Goal: Information Seeking & Learning: Learn about a topic

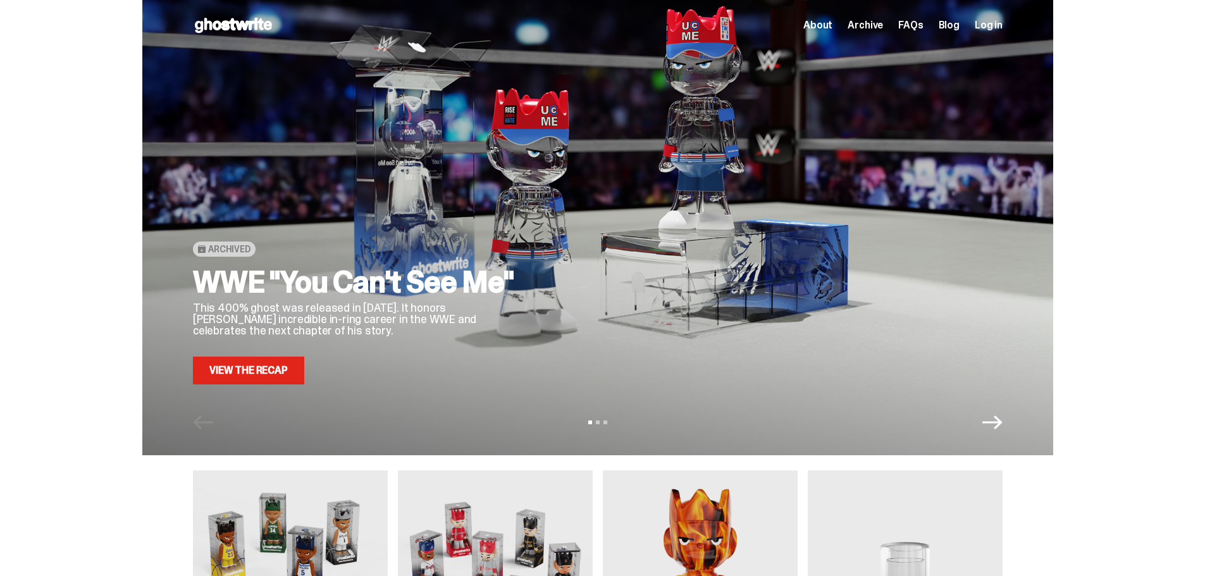
click at [998, 23] on span "Log in" at bounding box center [989, 25] width 28 height 10
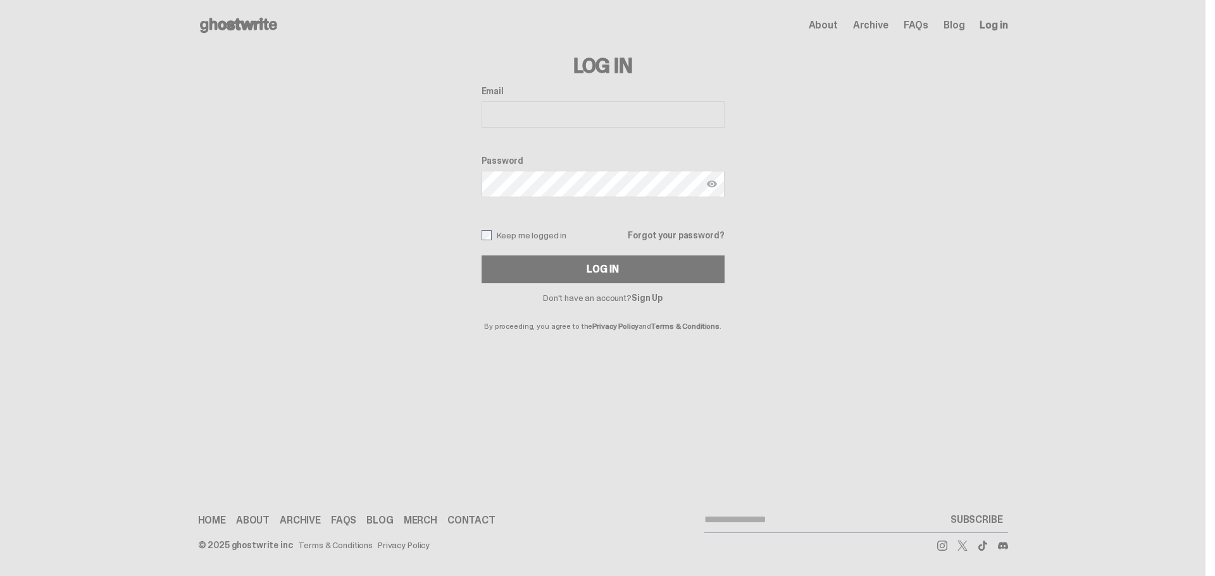
click at [568, 113] on input "Email" at bounding box center [602, 114] width 243 height 27
type input "**********"
click at [481, 256] on button "Log In" at bounding box center [602, 270] width 243 height 28
click at [593, 267] on div "Log In" at bounding box center [602, 269] width 32 height 10
click at [481, 256] on button "Log In" at bounding box center [602, 270] width 243 height 28
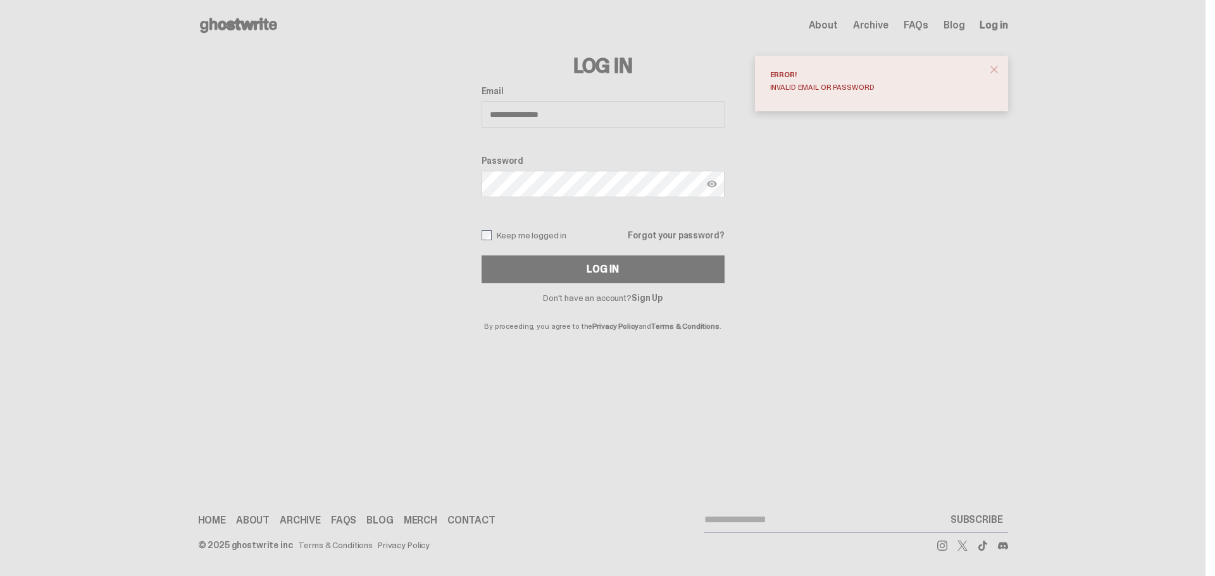
click at [481, 256] on button "Log In" at bounding box center [602, 270] width 243 height 28
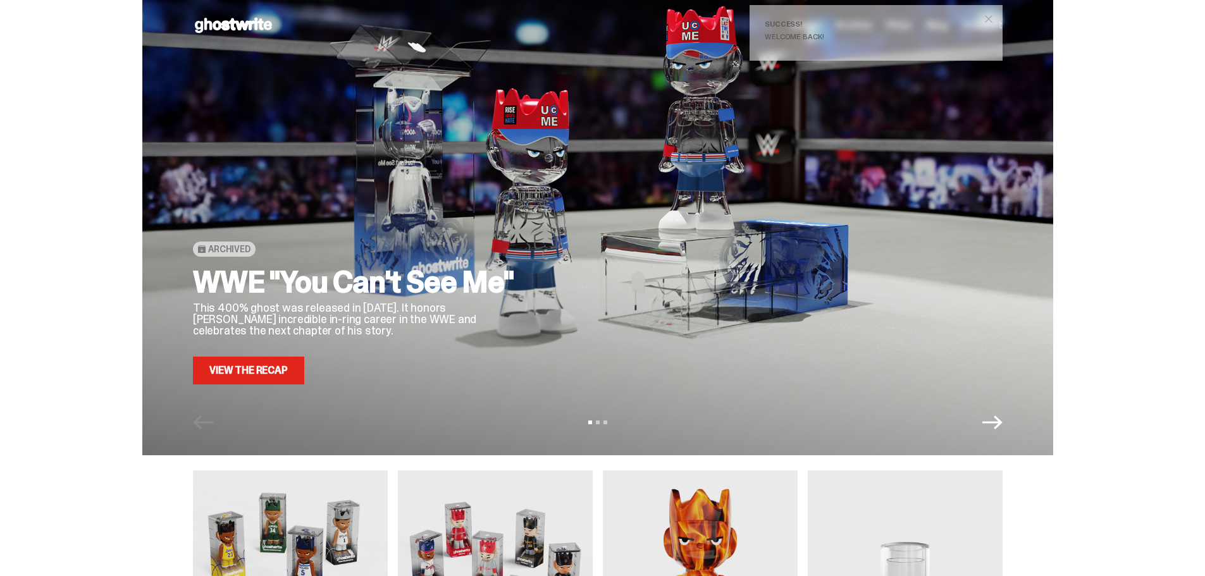
click at [993, 20] on span "close" at bounding box center [989, 19] width 13 height 13
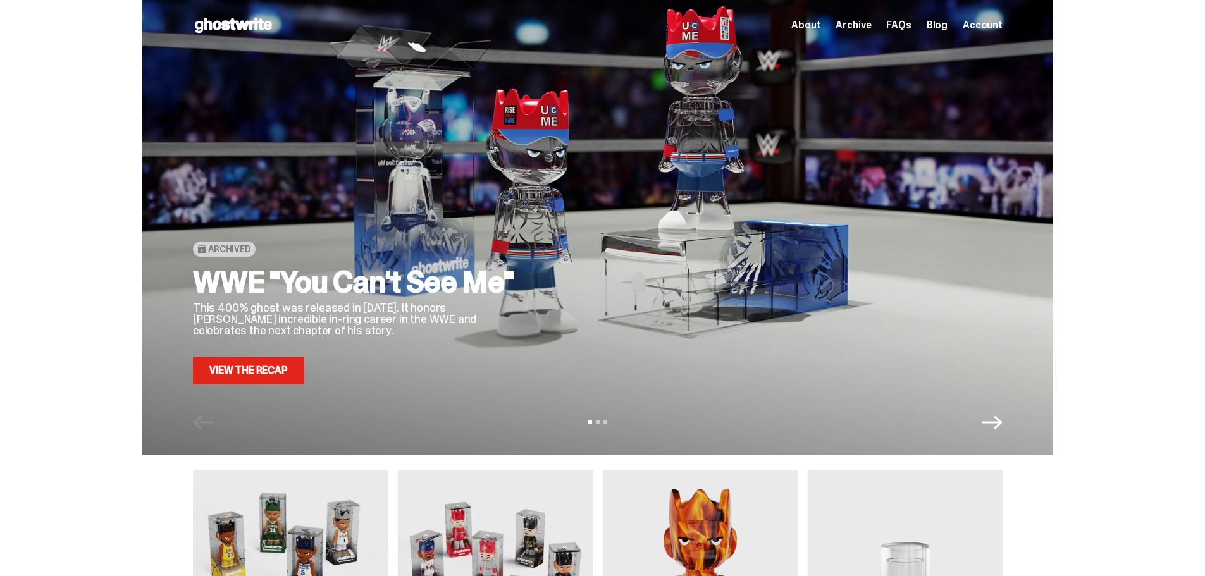
click at [987, 27] on span "Account" at bounding box center [983, 25] width 40 height 10
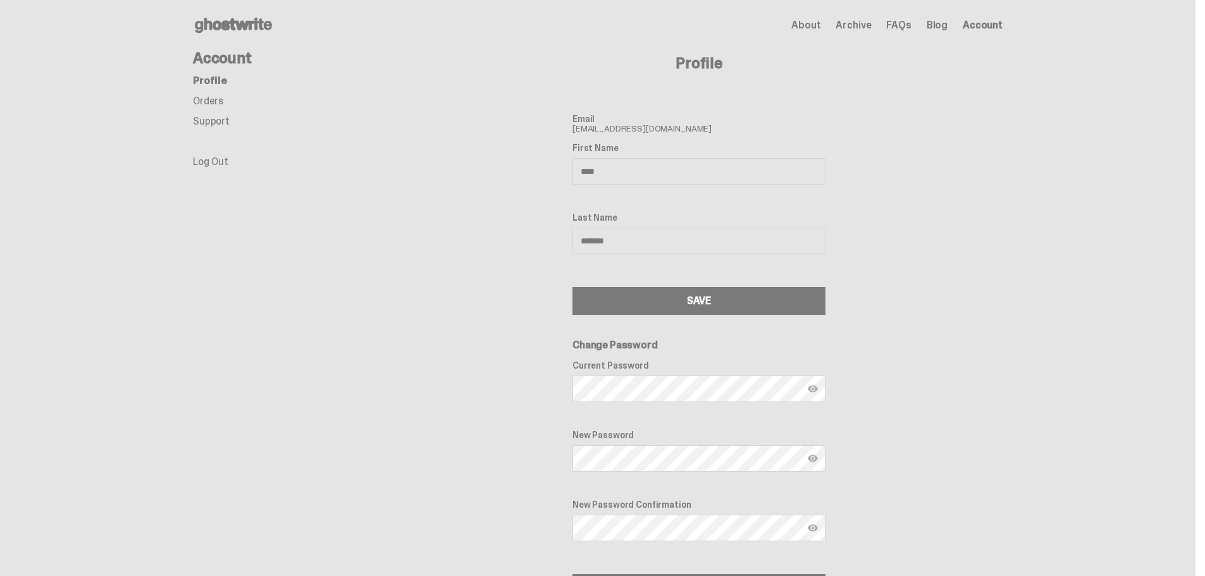
click at [216, 96] on link "Orders" at bounding box center [208, 100] width 30 height 13
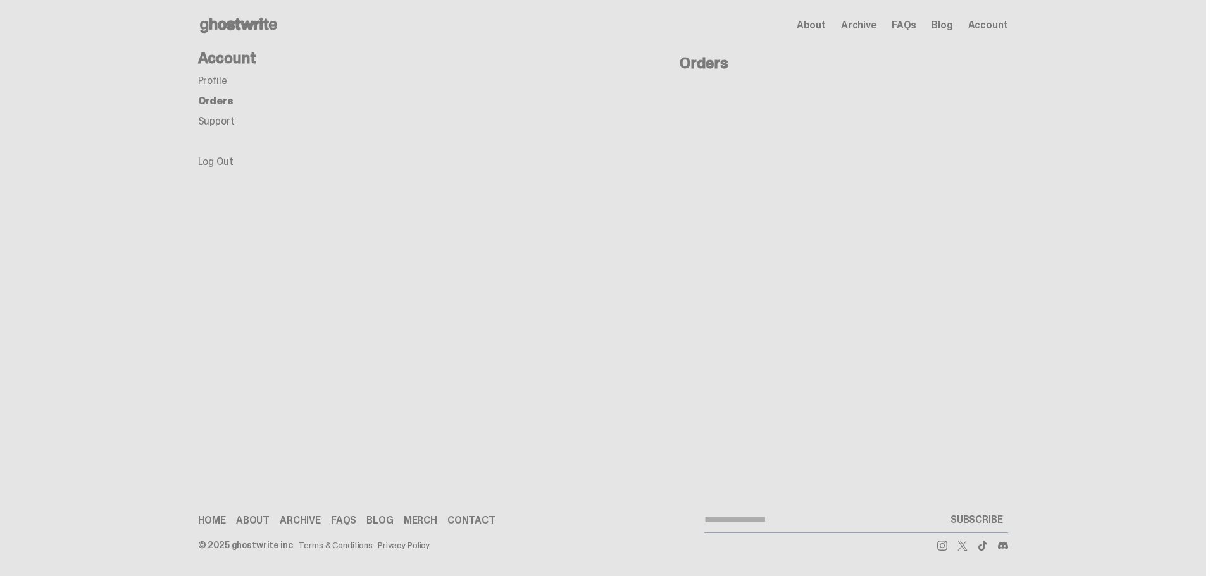
click at [227, 119] on link "Support" at bounding box center [216, 121] width 37 height 13
click at [214, 77] on link "Profile" at bounding box center [212, 80] width 29 height 13
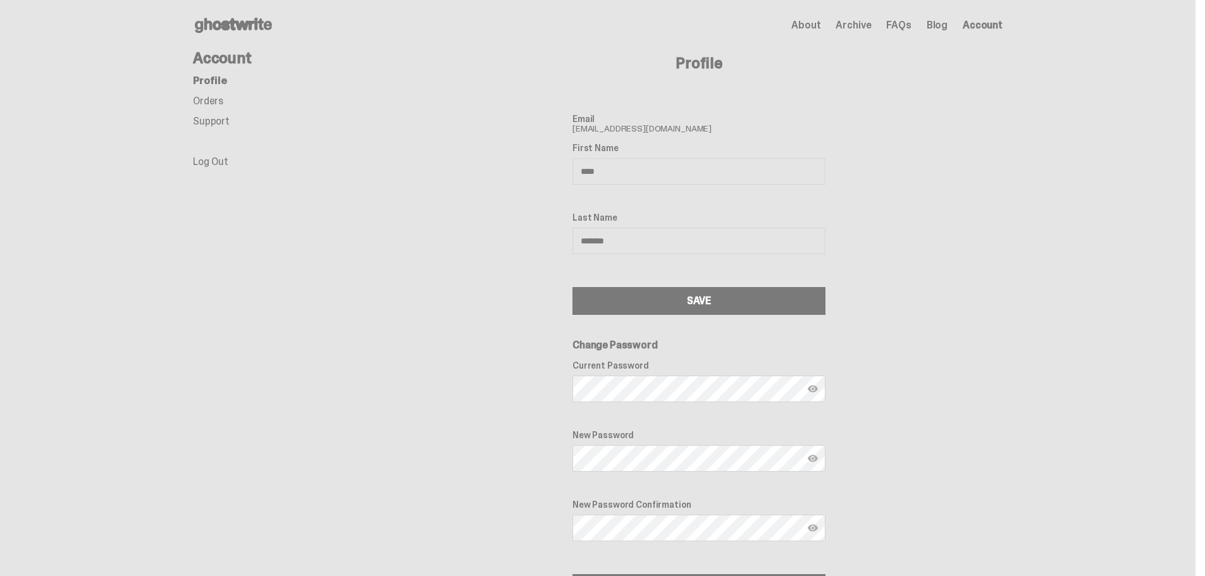
click at [821, 25] on span "About" at bounding box center [805, 25] width 29 height 10
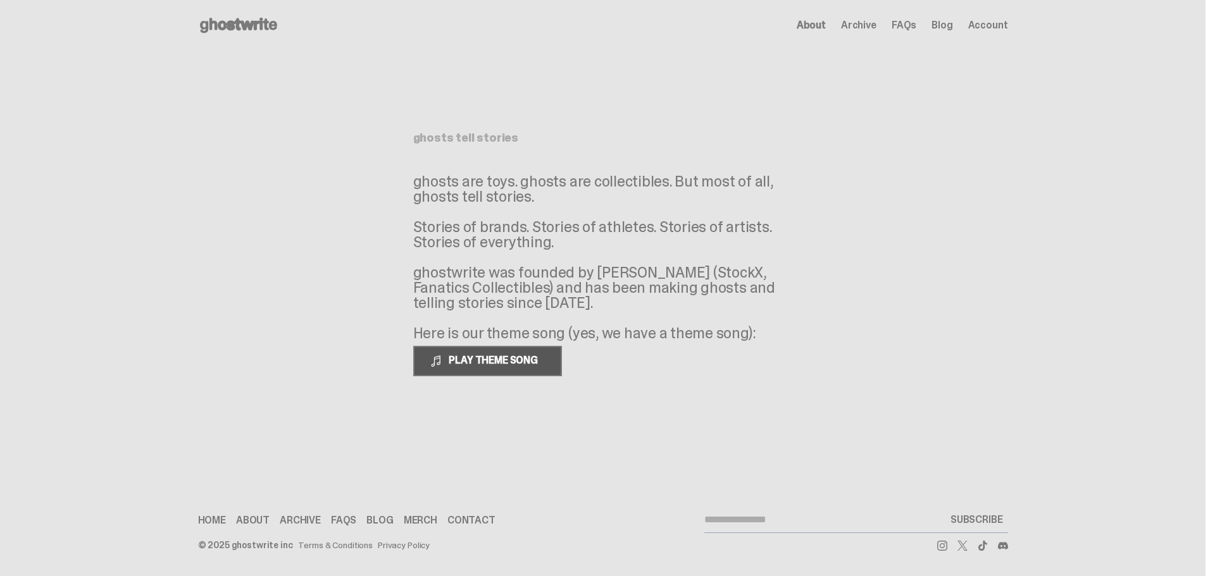
click at [459, 373] on button "PLAY THEME SONG" at bounding box center [487, 361] width 149 height 30
click at [465, 369] on button "PAUSE THEME SONG" at bounding box center [486, 361] width 147 height 30
click at [299, 518] on link "Archive" at bounding box center [300, 521] width 41 height 10
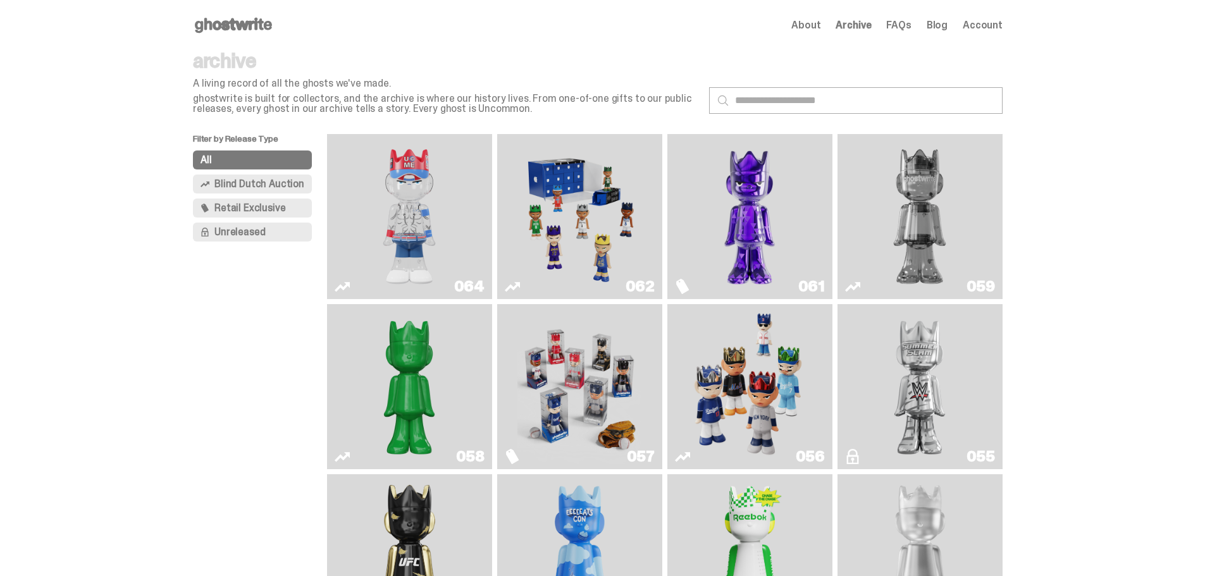
click at [938, 225] on img "Two" at bounding box center [920, 216] width 124 height 155
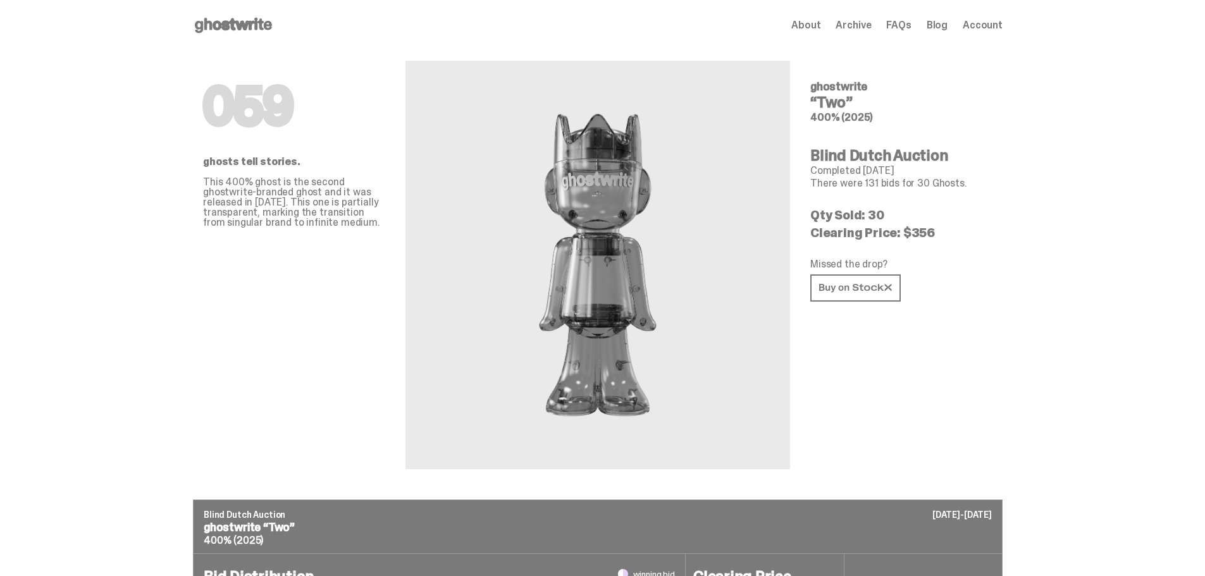
click at [869, 27] on span "Archive" at bounding box center [853, 25] width 35 height 10
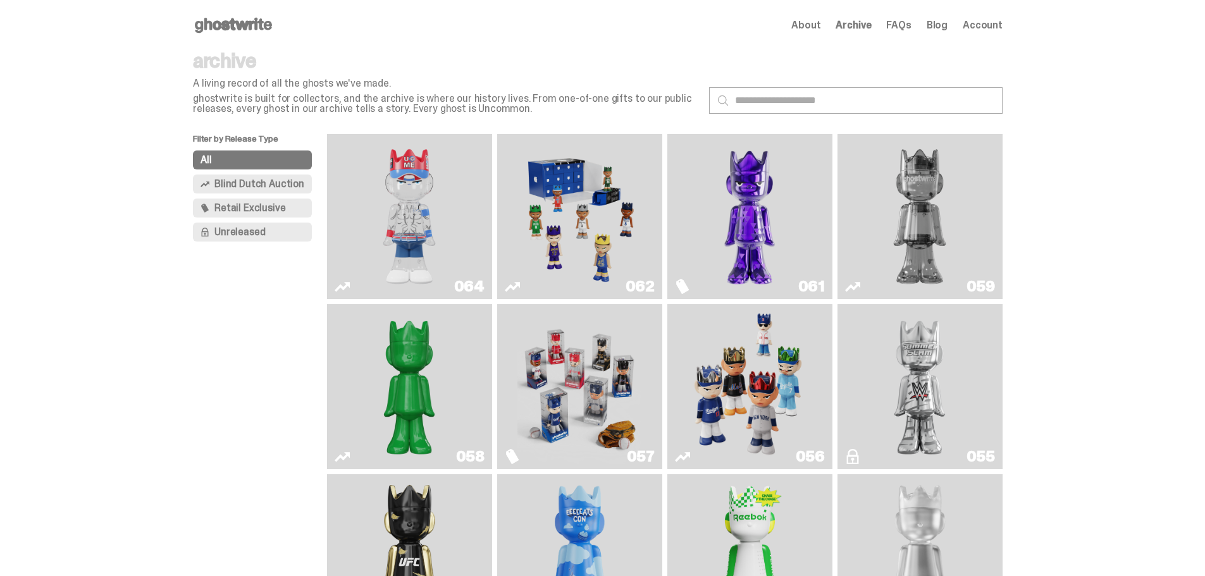
click at [911, 27] on span "FAQs" at bounding box center [898, 25] width 25 height 10
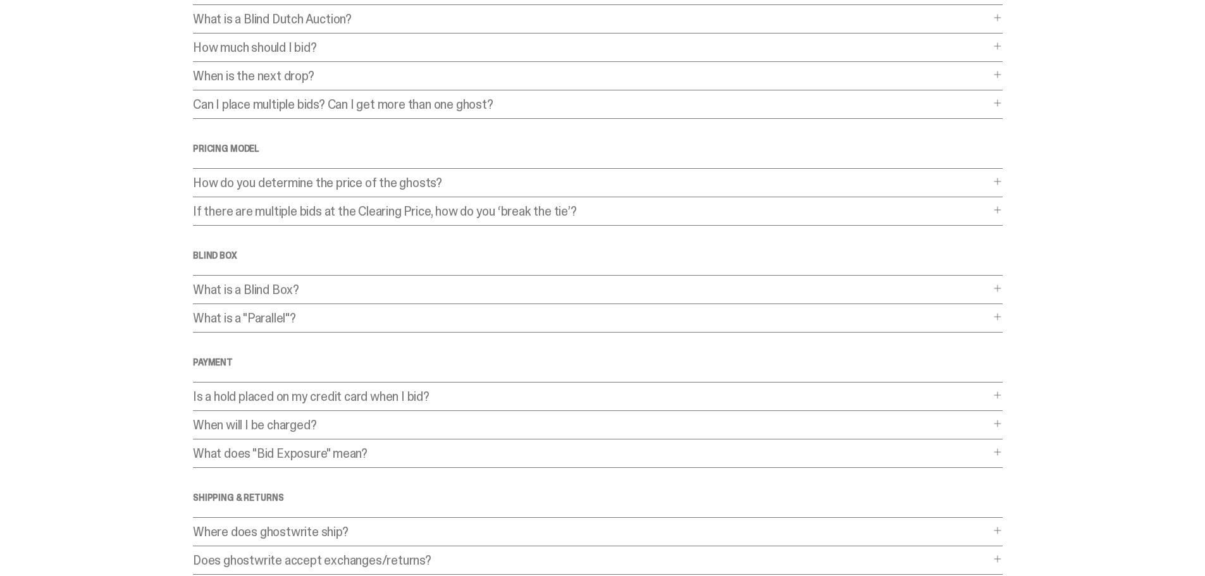
scroll to position [127, 0]
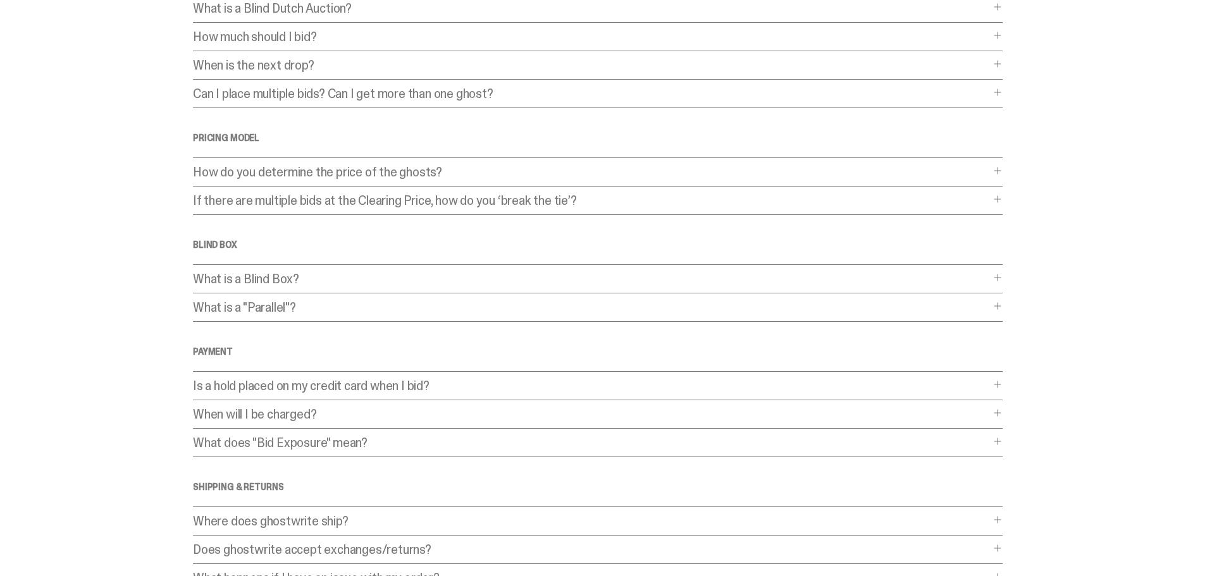
click at [492, 301] on div "Frequently Asked Questions General What is a Blind Dutch Auction? What is a Bli…" at bounding box center [598, 258] width 810 height 669
click at [490, 287] on div "What is a Blind Box? What is a Blind Box? When you purchase a “blind box” - or …" at bounding box center [598, 283] width 810 height 21
click at [457, 311] on p "What is a "Parallel"?" at bounding box center [591, 307] width 797 height 13
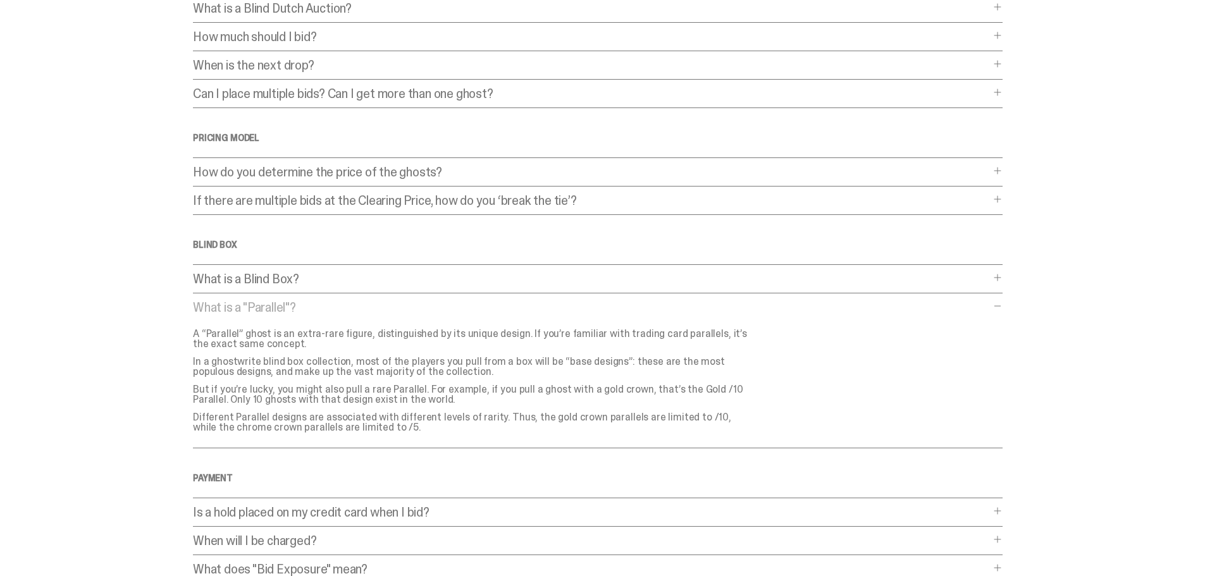
click at [478, 309] on p "What is a "Parallel"?" at bounding box center [591, 307] width 797 height 13
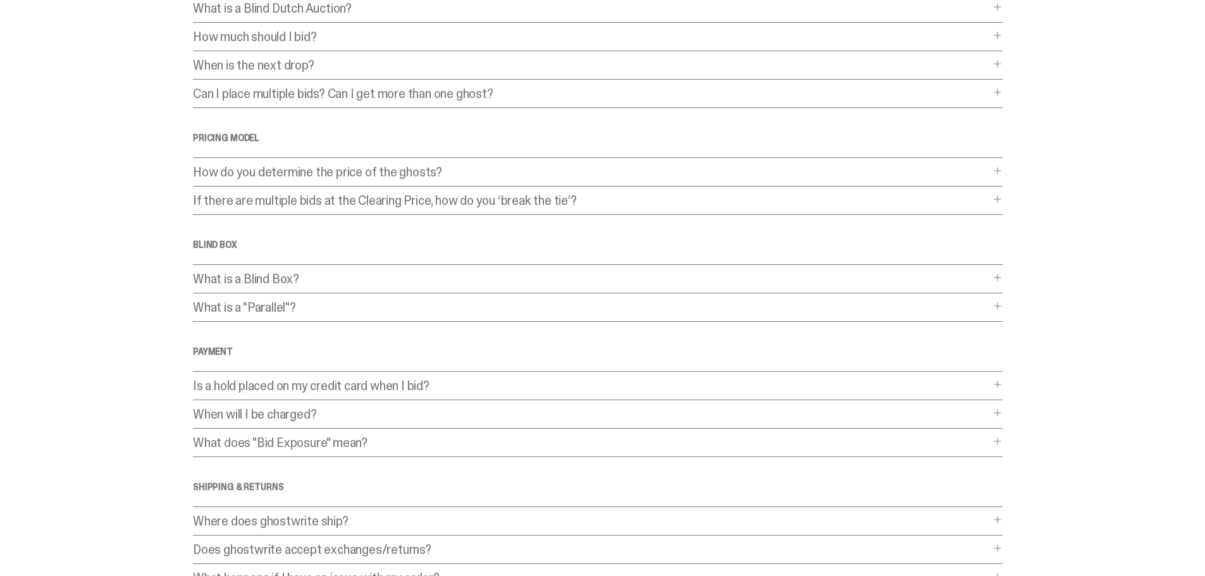
click at [483, 384] on p "Is a hold placed on my credit card when I bid?" at bounding box center [591, 386] width 797 height 13
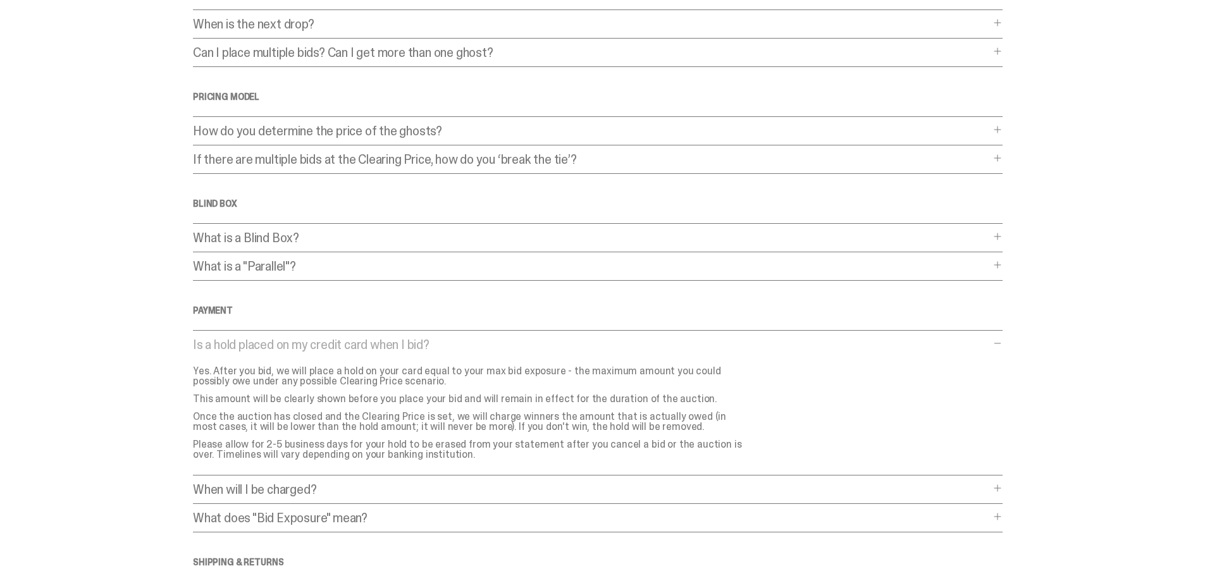
scroll to position [190, 0]
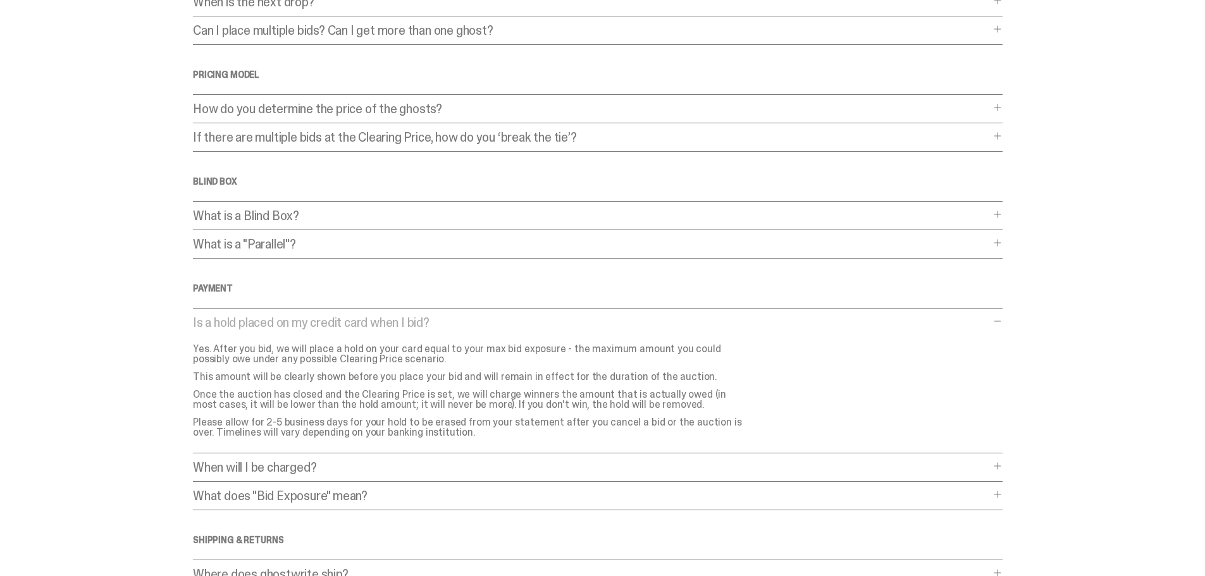
click at [682, 465] on p "When will I be charged?" at bounding box center [591, 467] width 797 height 13
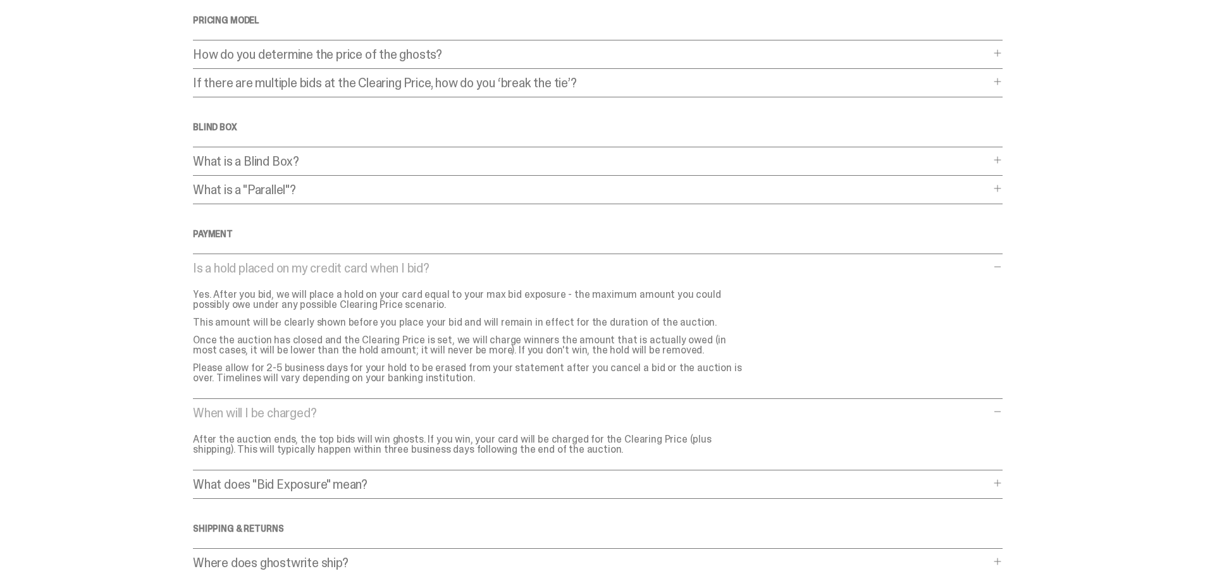
scroll to position [316, 0]
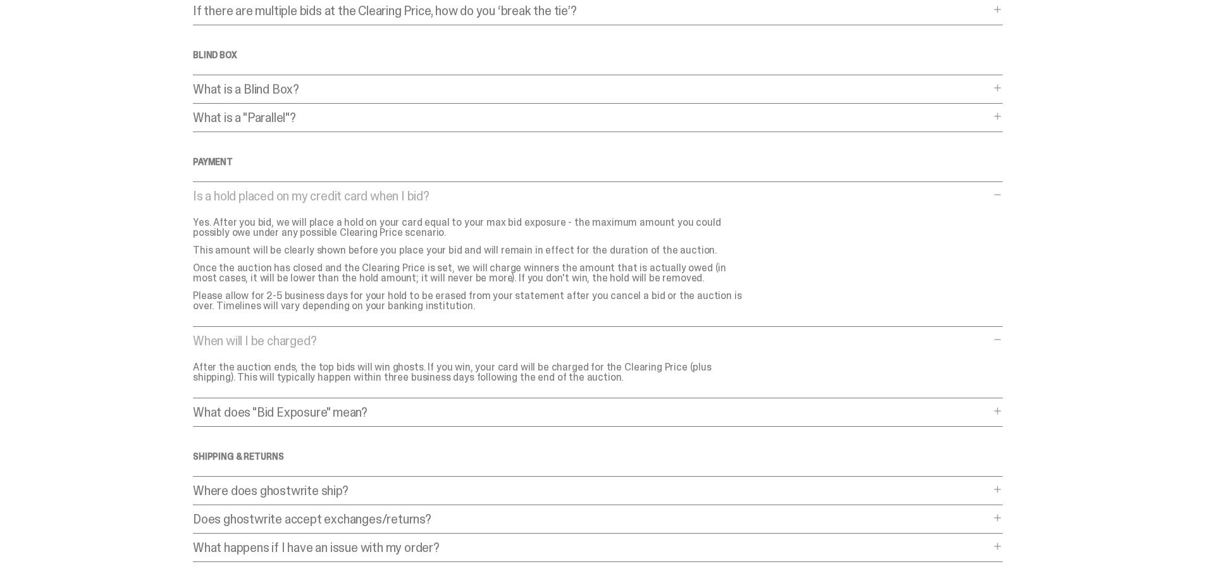
click at [641, 419] on div "What does "Bid Exposure" mean? What does "Bid Exposure" mean? Your Bid Exposure…" at bounding box center [598, 416] width 810 height 21
click at [674, 413] on p "What does "Bid Exposure" mean?" at bounding box center [591, 412] width 797 height 13
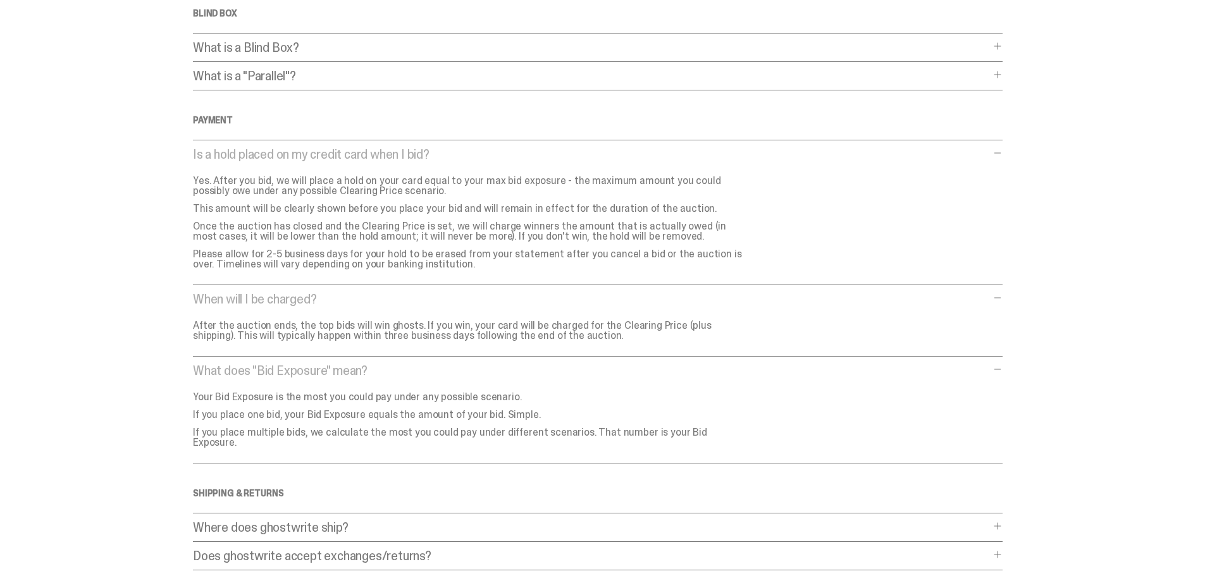
scroll to position [443, 0]
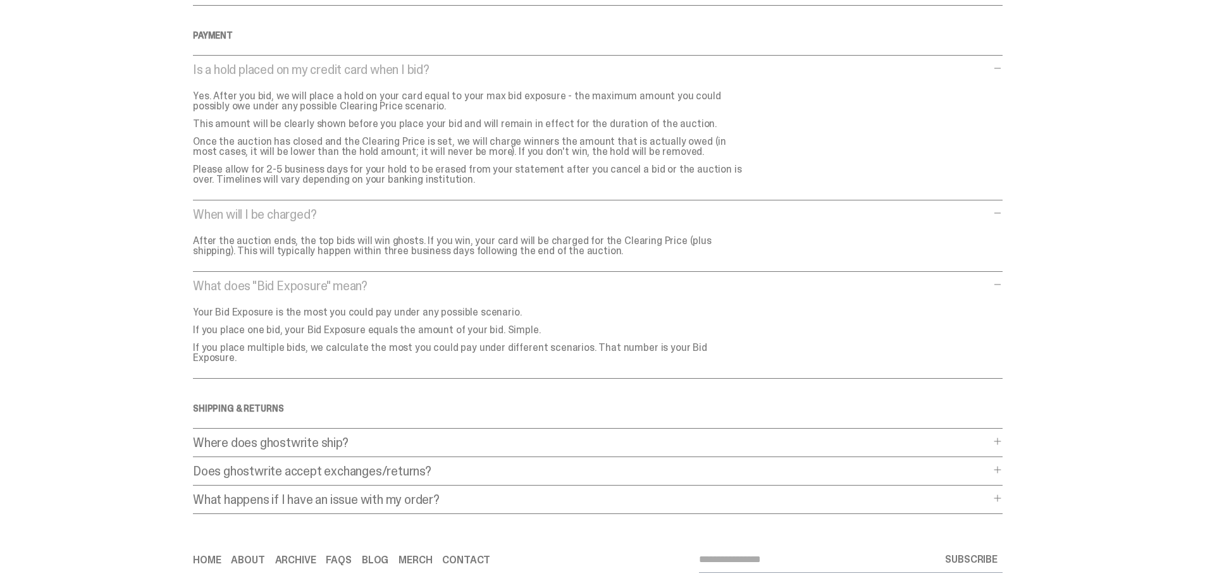
click at [567, 437] on p "Where does ghostwrite ship?" at bounding box center [591, 443] width 797 height 13
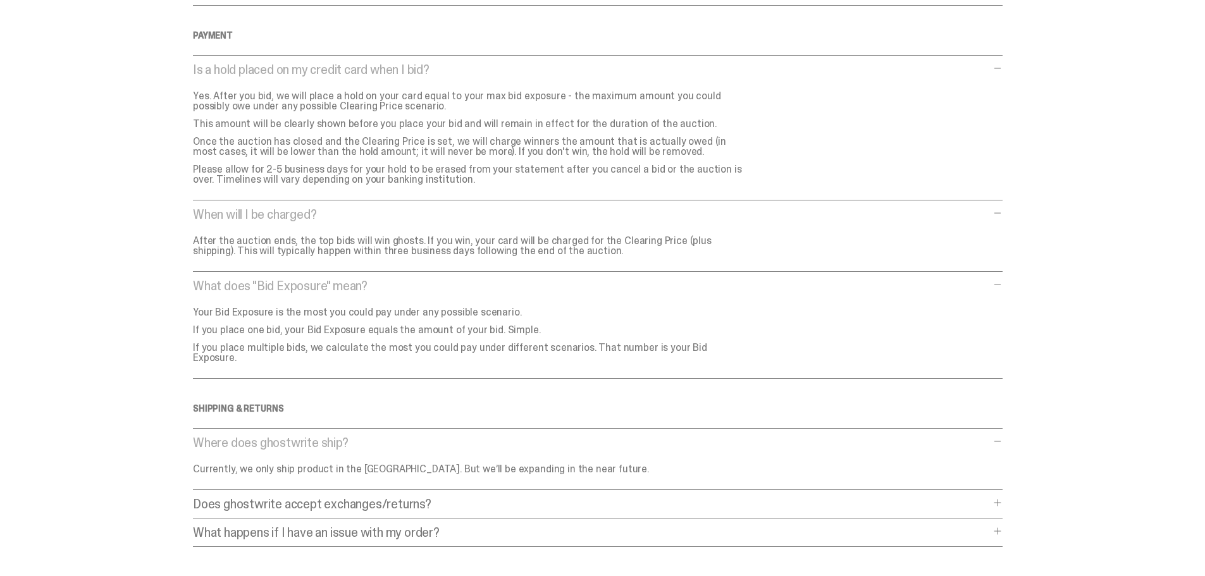
click at [617, 498] on p "Does ghostwrite accept exchanges/returns?" at bounding box center [591, 504] width 797 height 13
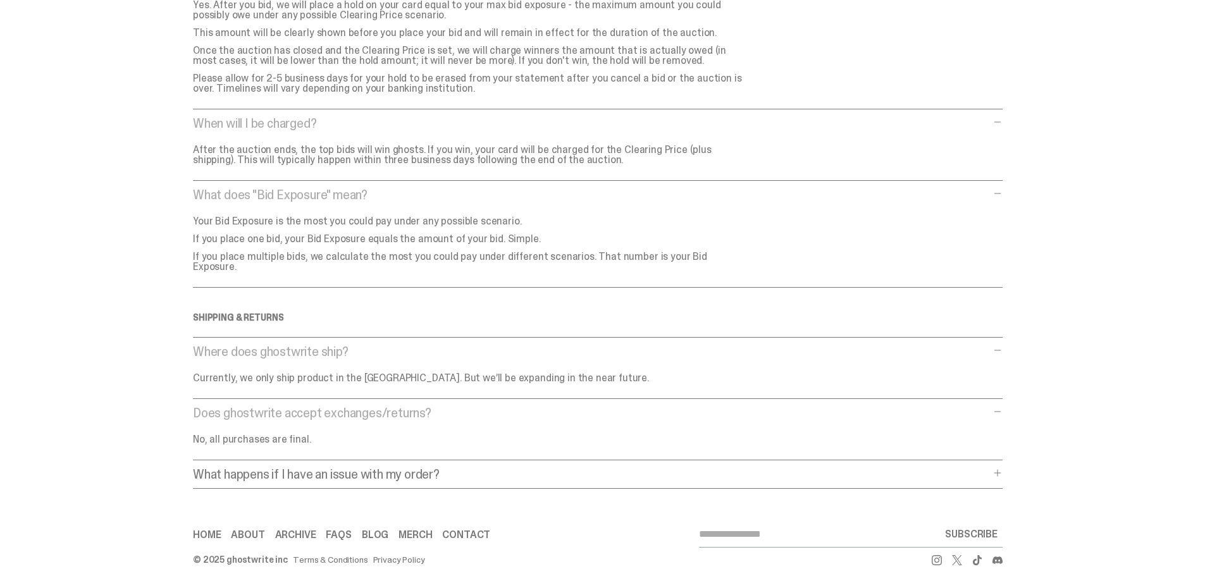
scroll to position [538, 0]
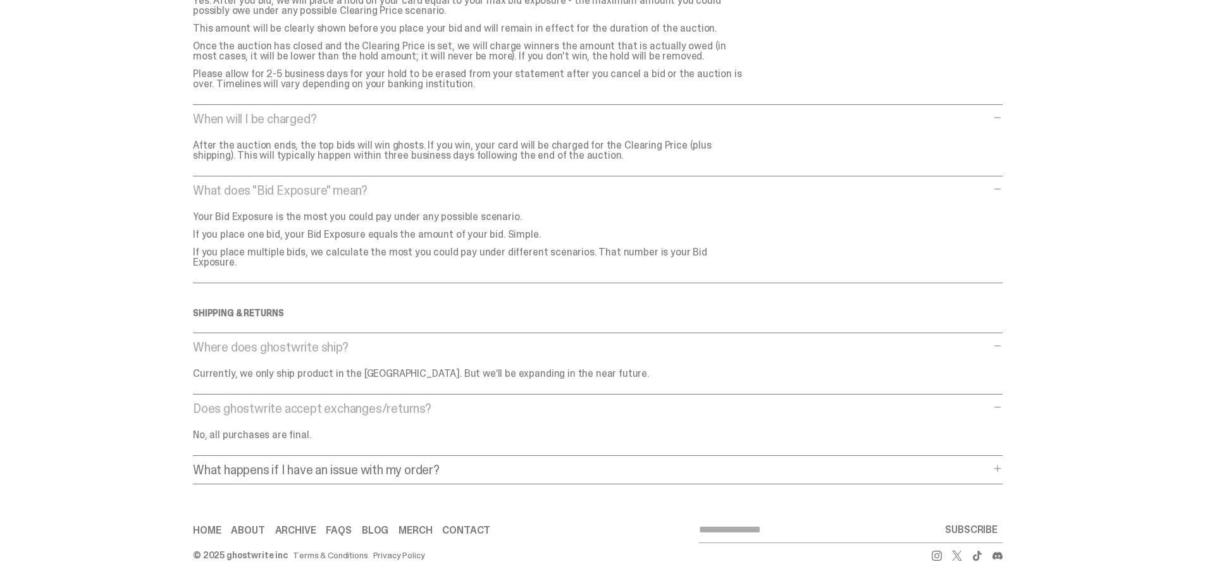
click at [576, 464] on p "What happens if I have an issue with my order?" at bounding box center [591, 470] width 797 height 13
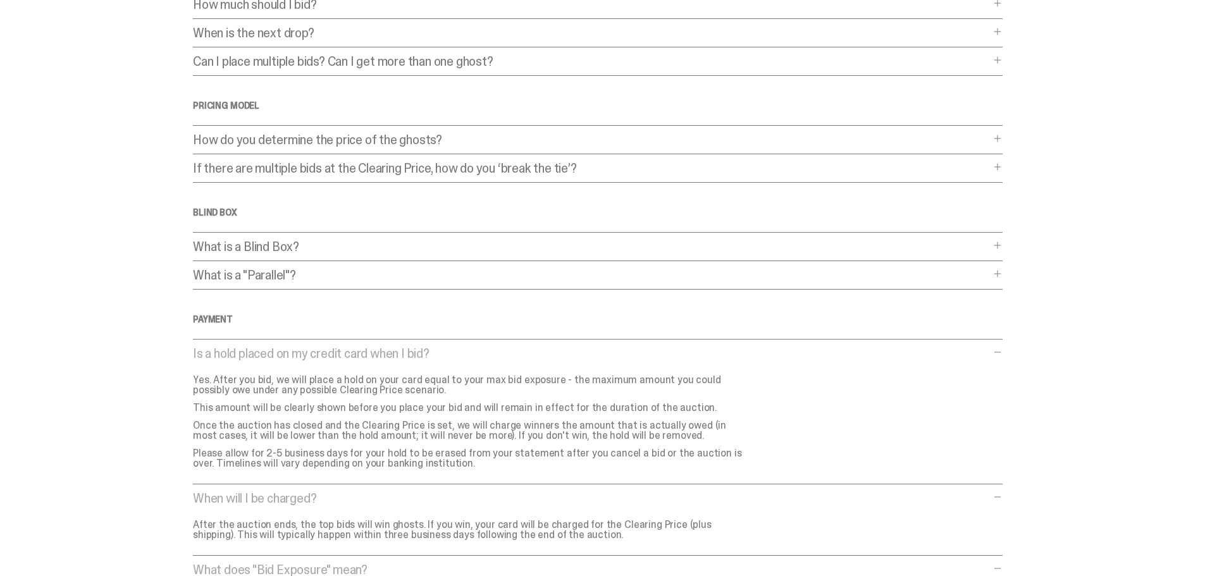
scroll to position [32, 0]
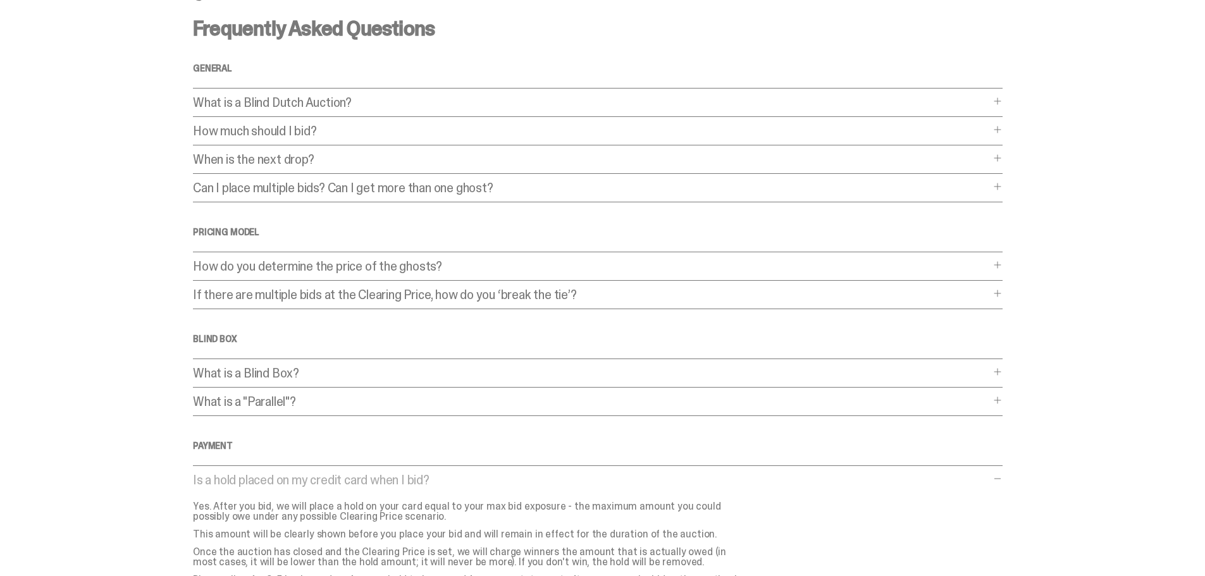
click at [516, 261] on p "How do you determine the price of the ghosts?" at bounding box center [591, 266] width 797 height 13
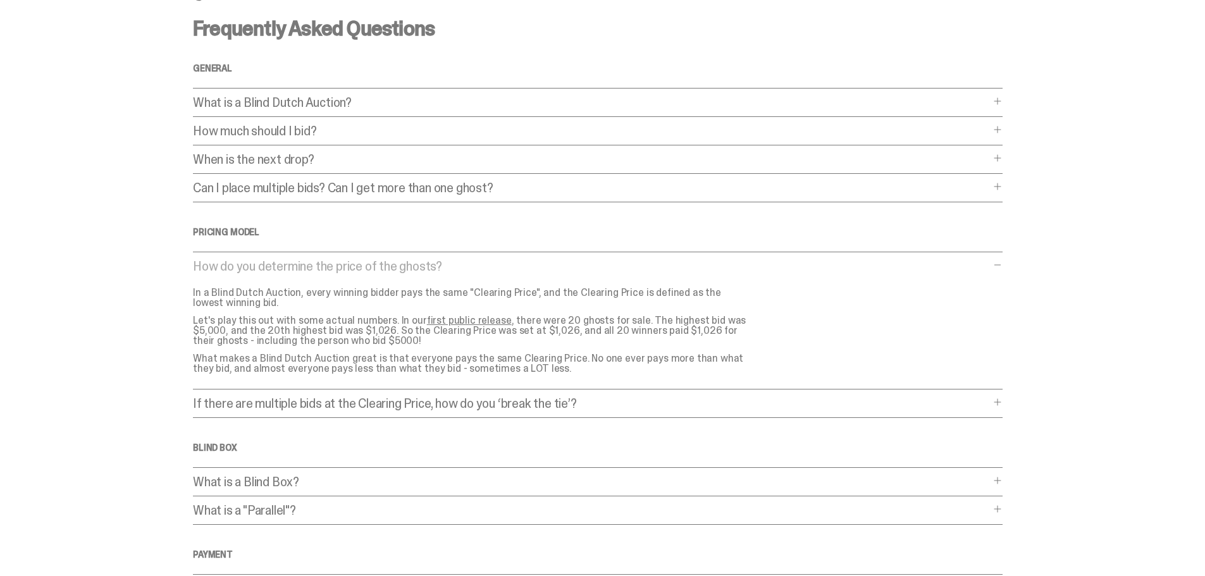
click at [688, 402] on p "If there are multiple bids at the Clearing Price, how do you ‘break the tie’?" at bounding box center [591, 403] width 797 height 13
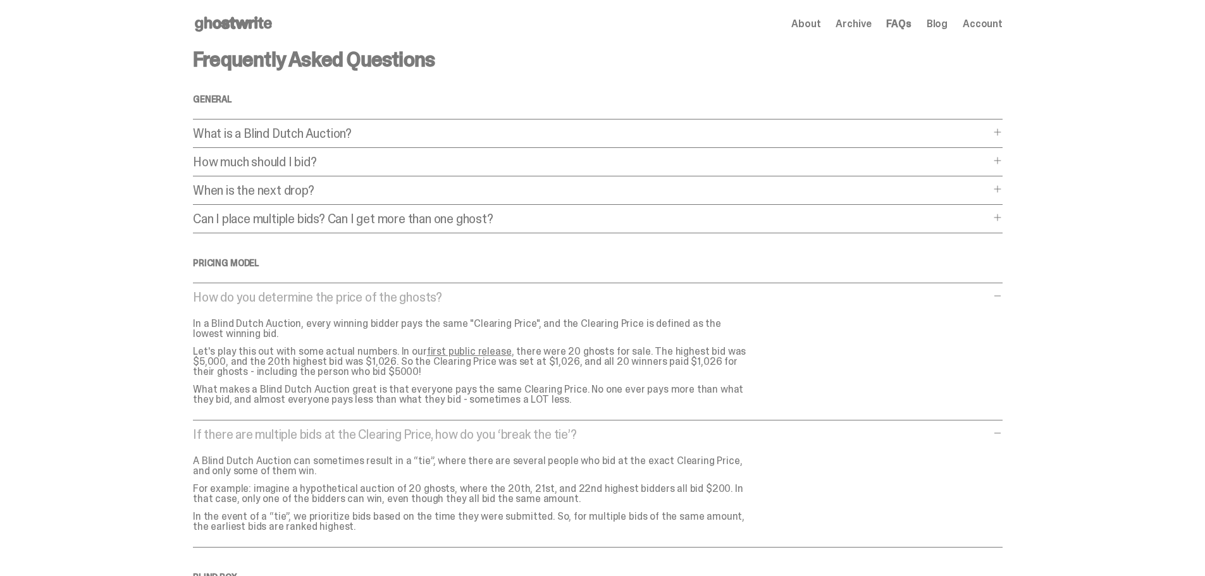
scroll to position [0, 0]
click at [552, 222] on p "Can I place multiple bids? Can I get more than one ghost?" at bounding box center [591, 220] width 797 height 13
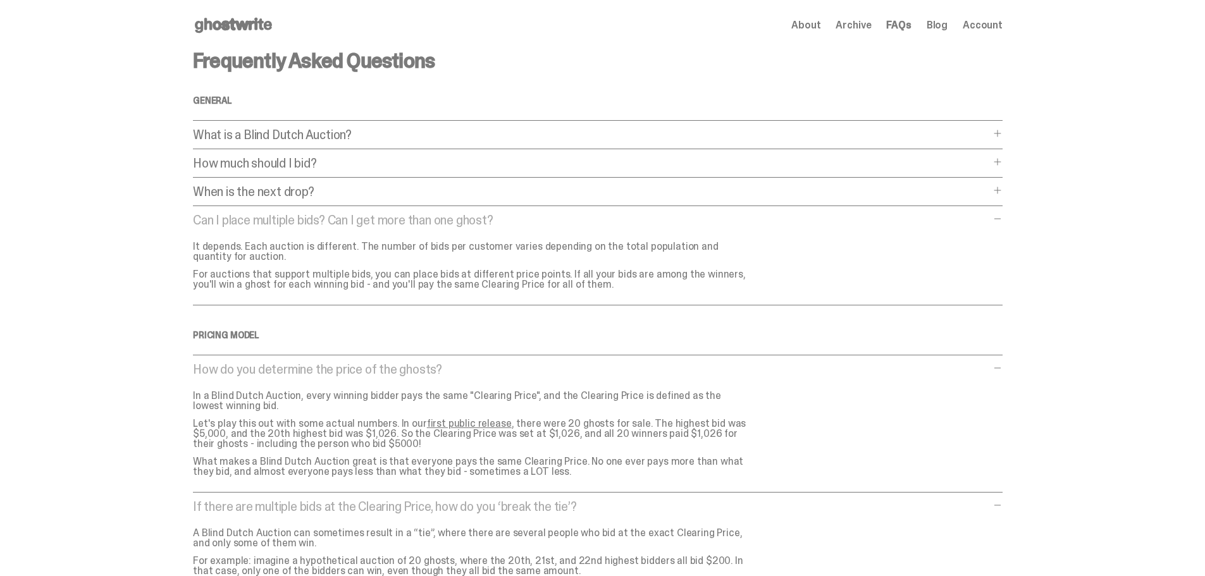
click at [565, 191] on p "When is the next drop?" at bounding box center [591, 191] width 797 height 13
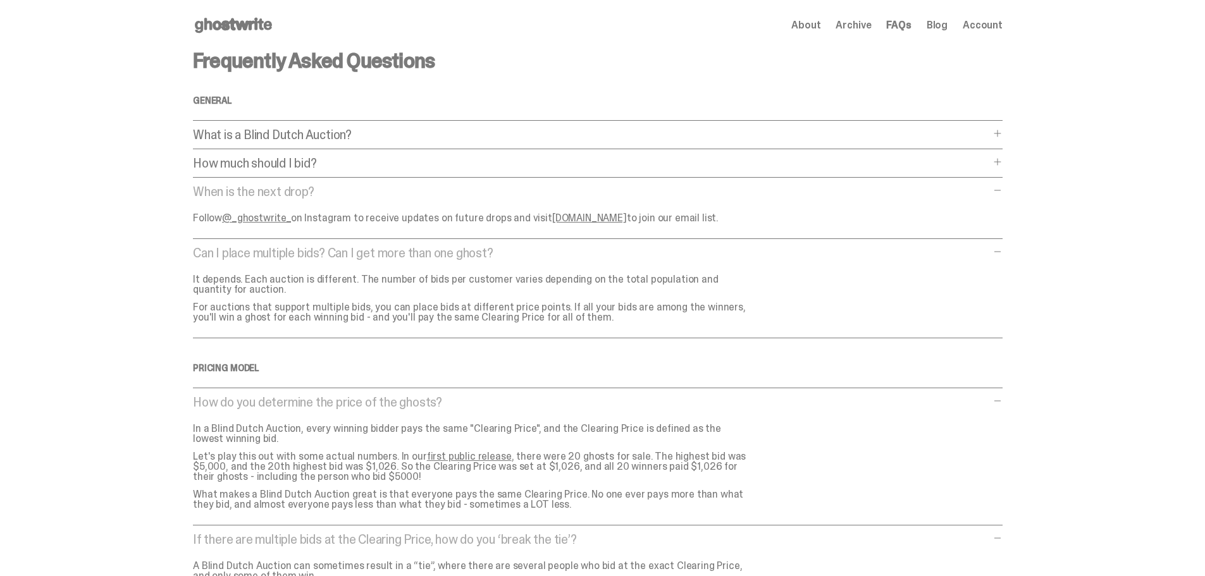
click at [558, 163] on p "How much should I bid?" at bounding box center [591, 163] width 797 height 13
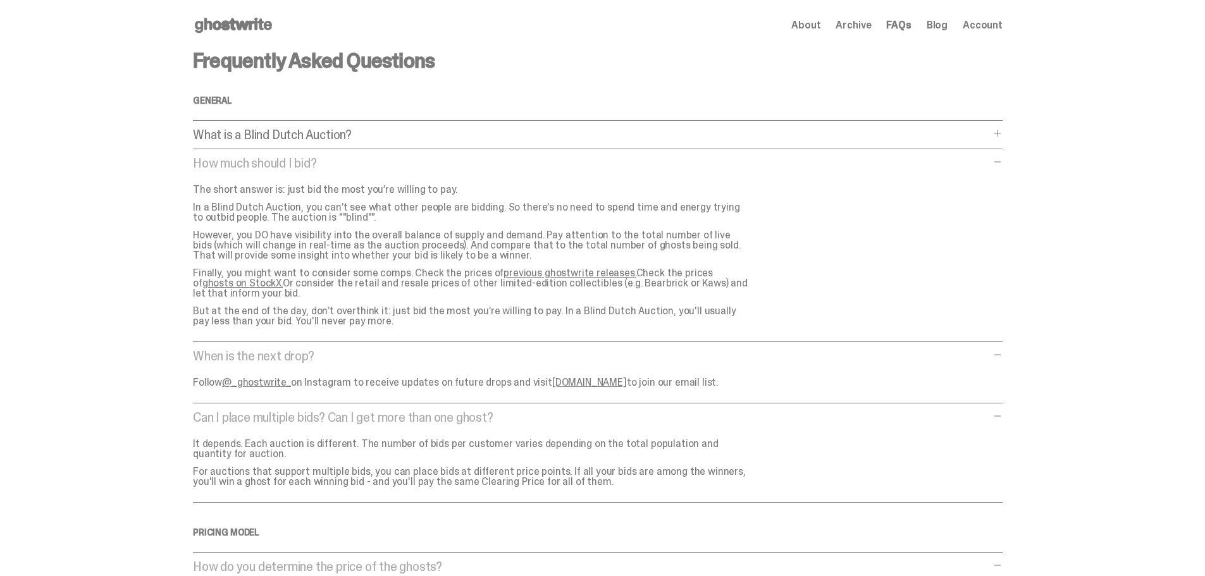
click at [542, 138] on p "What is a Blind Dutch Auction?" at bounding box center [591, 134] width 797 height 13
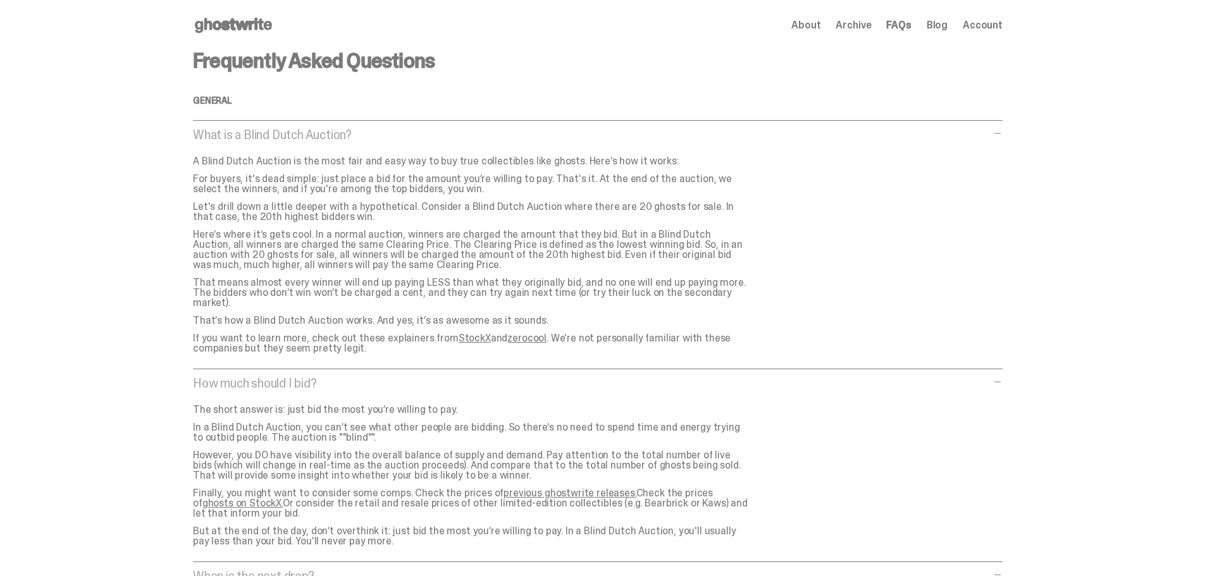
click at [985, 26] on span "Account" at bounding box center [983, 25] width 40 height 10
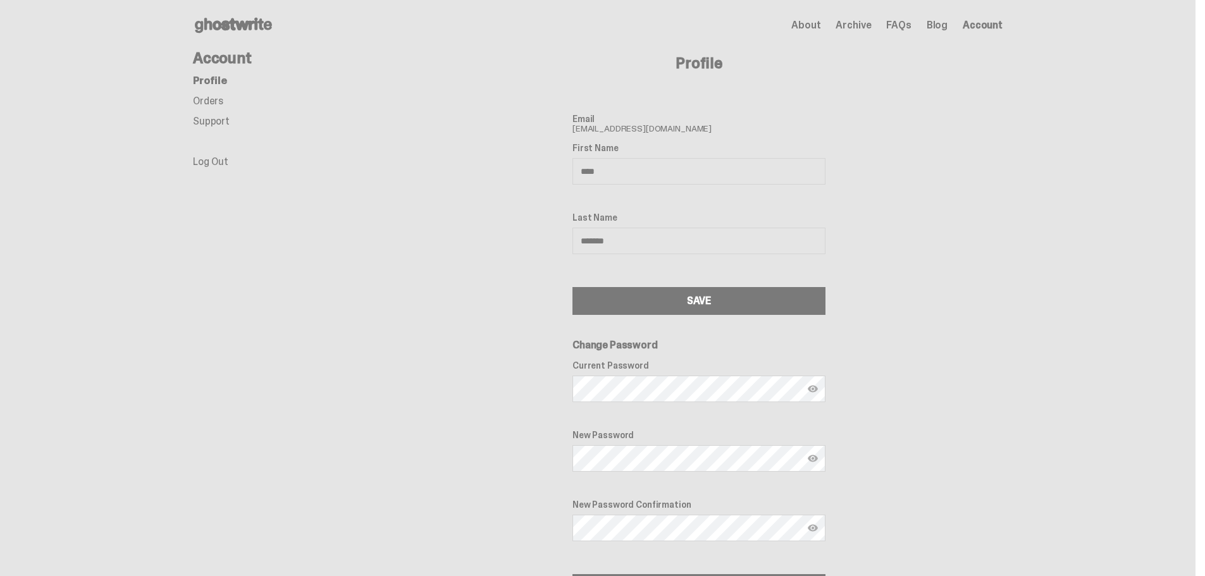
click at [959, 27] on div "About Archive FAQs Blog Account" at bounding box center [896, 25] width 211 height 15
click at [948, 27] on link "Blog" at bounding box center [937, 25] width 21 height 10
click at [216, 93] on ul "Profile Orders Support Log Out" at bounding box center [294, 121] width 202 height 91
click at [214, 101] on link "Orders" at bounding box center [208, 100] width 30 height 13
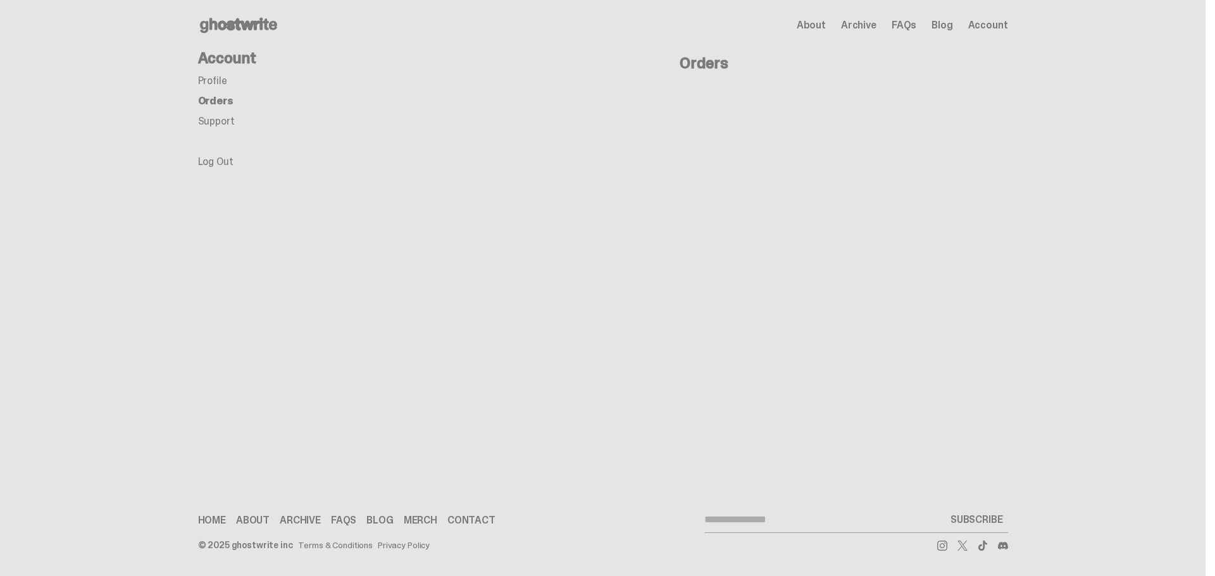
click at [220, 119] on link "Support" at bounding box center [216, 121] width 37 height 13
click at [815, 520] on input "email" at bounding box center [824, 519] width 241 height 25
type input "**********"
click at [974, 518] on button "SUBSCRIBE" at bounding box center [976, 519] width 63 height 25
click at [411, 524] on link "Merch" at bounding box center [421, 523] width 34 height 10
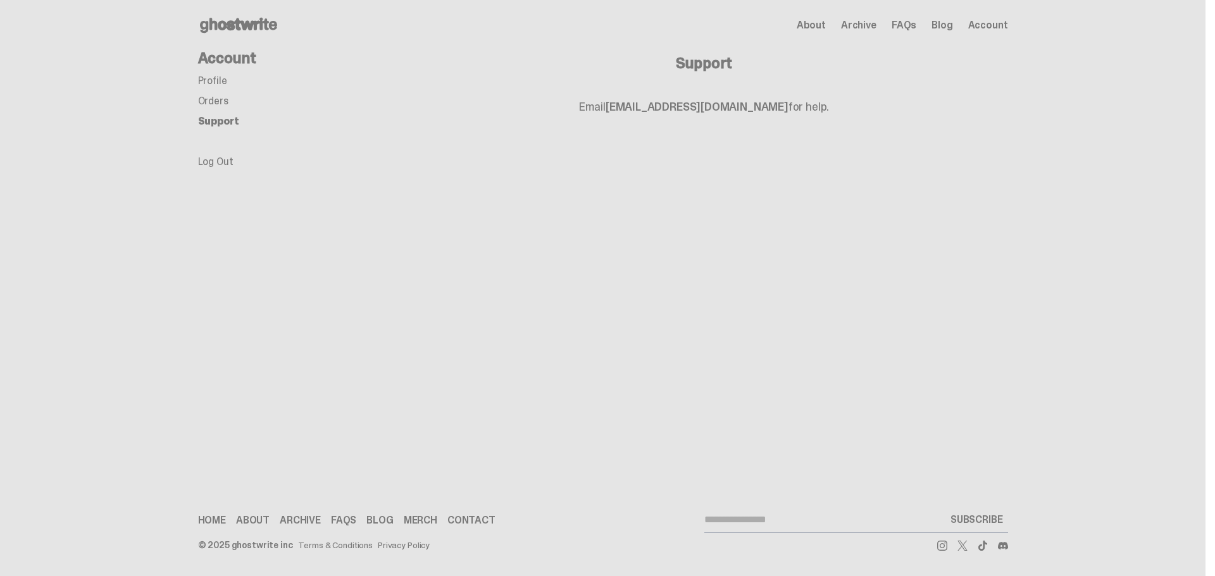
click at [218, 519] on link "Home" at bounding box center [212, 521] width 28 height 10
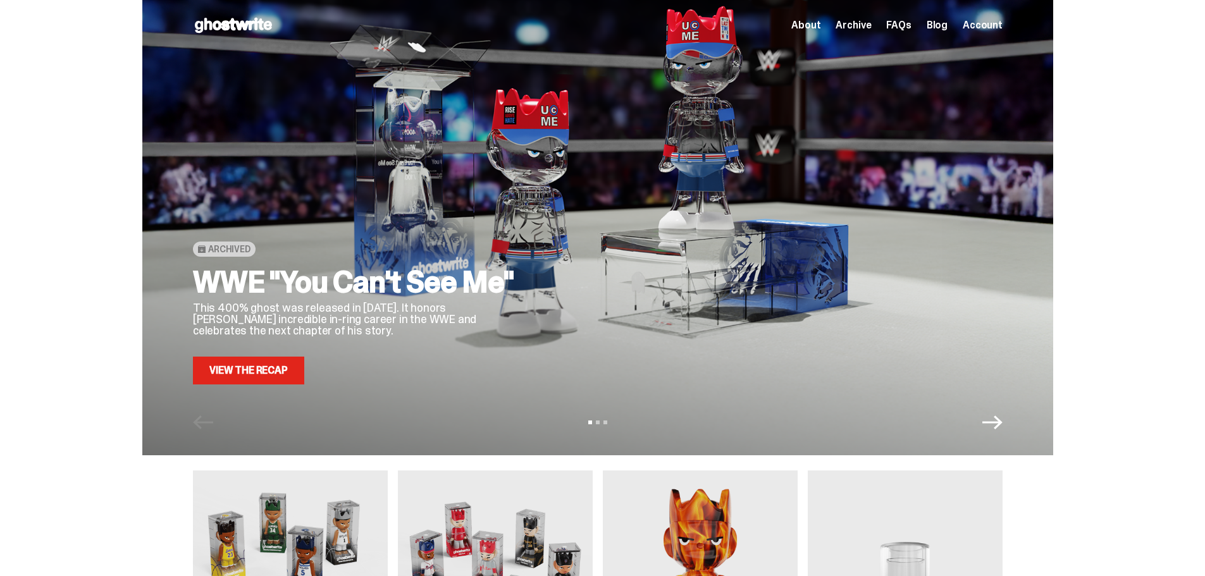
click at [991, 25] on span "Account" at bounding box center [983, 25] width 40 height 10
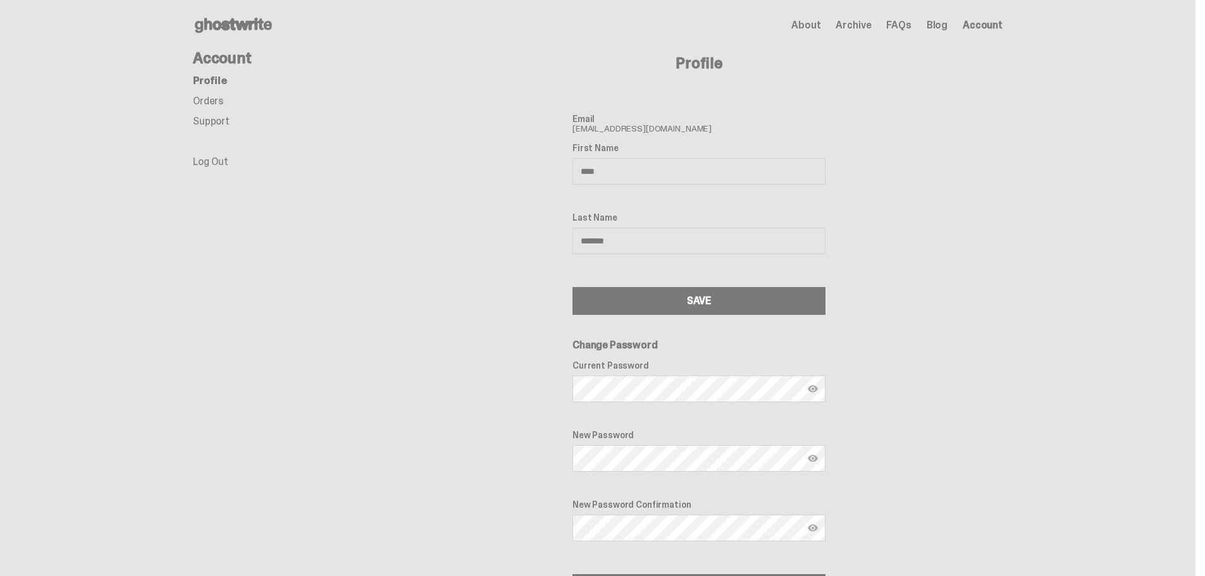
click at [228, 166] on link "Log Out" at bounding box center [210, 161] width 35 height 13
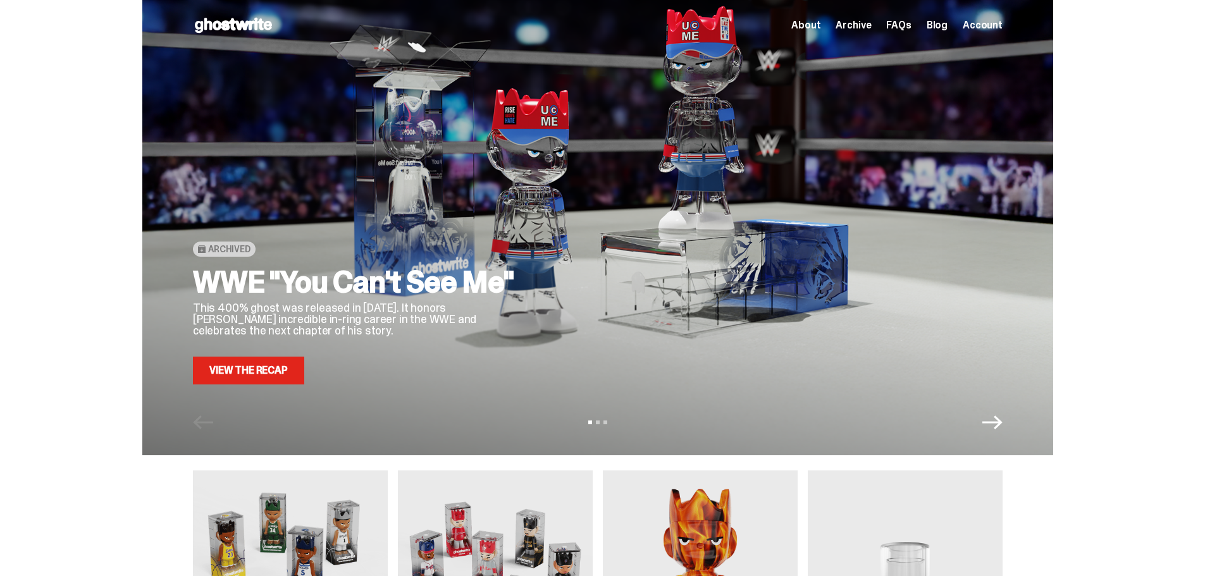
click at [983, 28] on span "Account" at bounding box center [983, 25] width 40 height 10
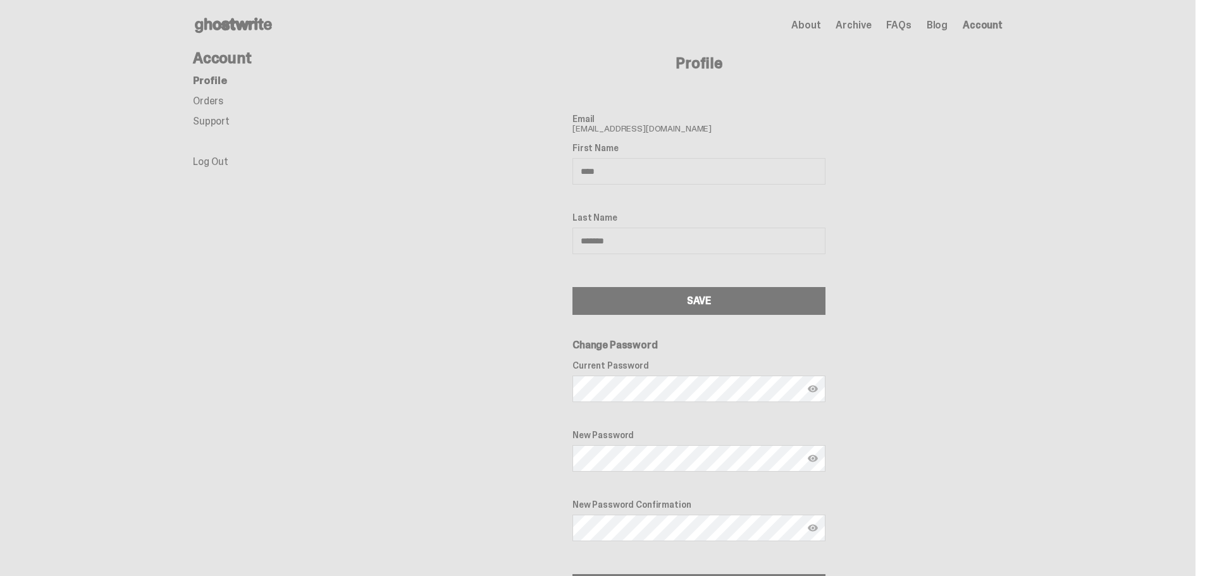
click at [934, 22] on div "About Archive FAQs Blog Account" at bounding box center [896, 25] width 211 height 15
click at [942, 26] on link "Blog" at bounding box center [937, 25] width 21 height 10
